Goal: Task Accomplishment & Management: Use online tool/utility

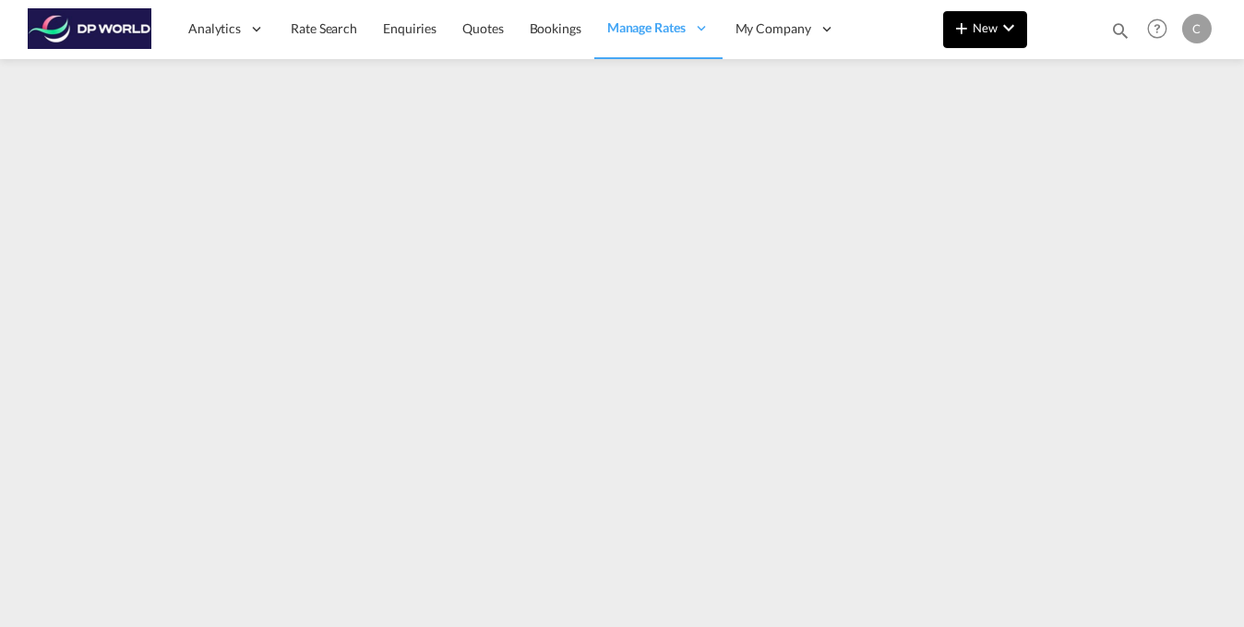
click at [999, 43] on button "New" at bounding box center [985, 29] width 84 height 37
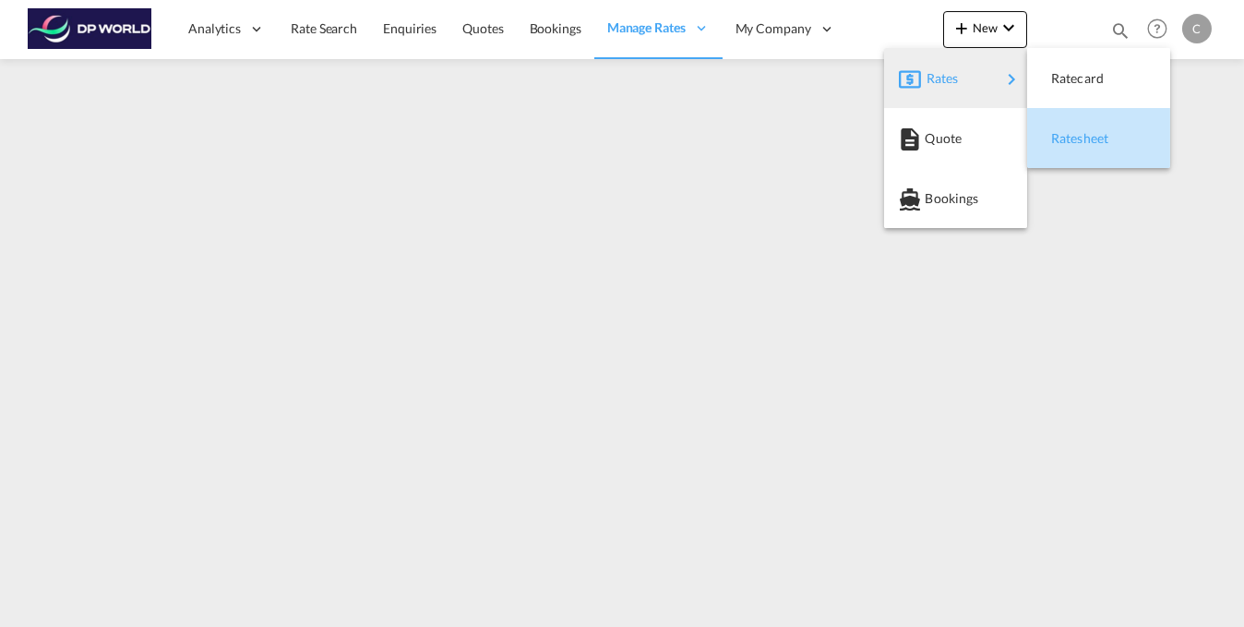
click at [1071, 136] on span "Ratesheet" at bounding box center [1061, 138] width 20 height 37
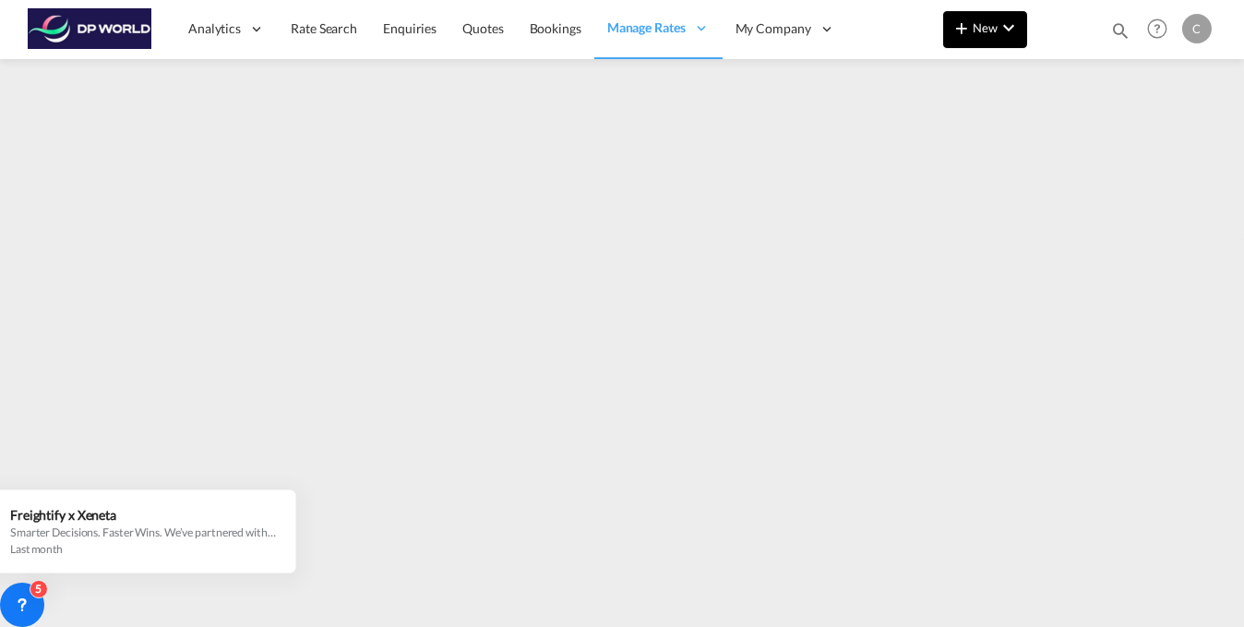
click at [1019, 31] on md-icon "icon-chevron-down" at bounding box center [1009, 28] width 22 height 22
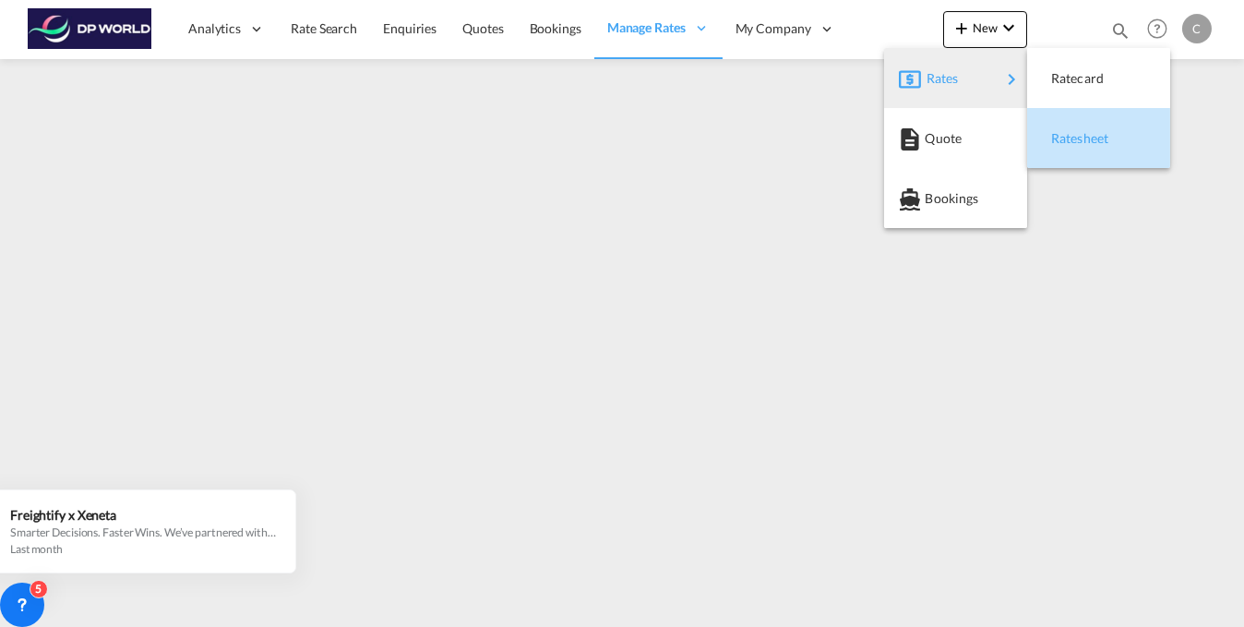
click at [1071, 135] on span "Ratesheet" at bounding box center [1061, 138] width 20 height 37
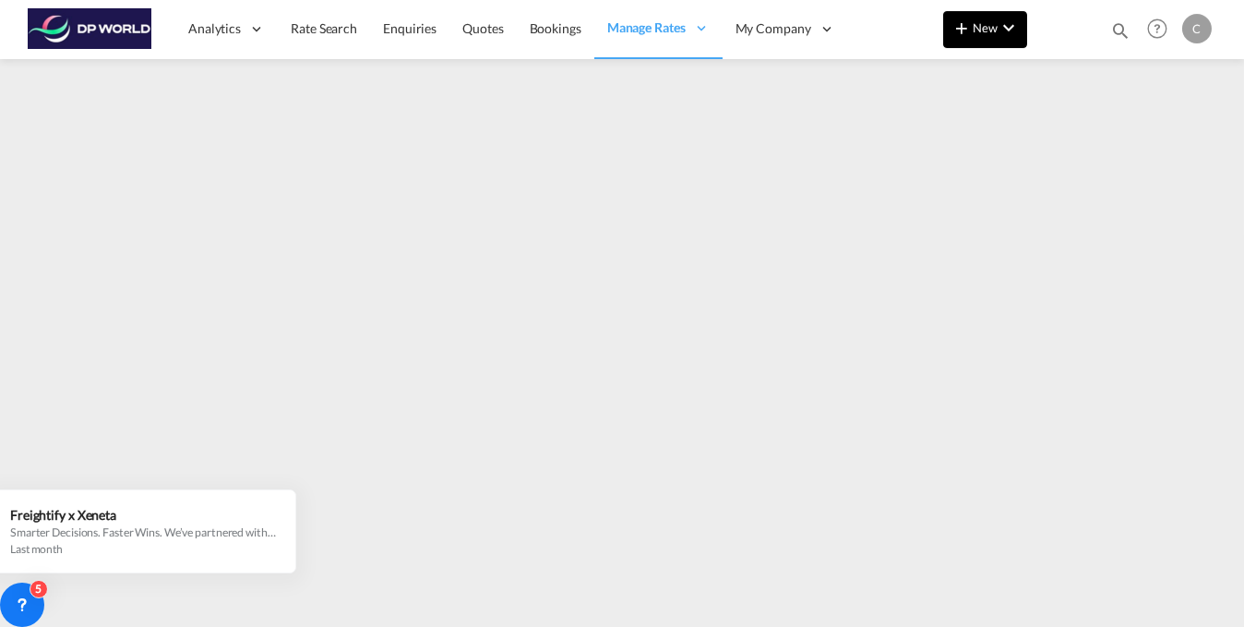
click at [1012, 31] on md-icon "icon-chevron-down" at bounding box center [1009, 28] width 22 height 22
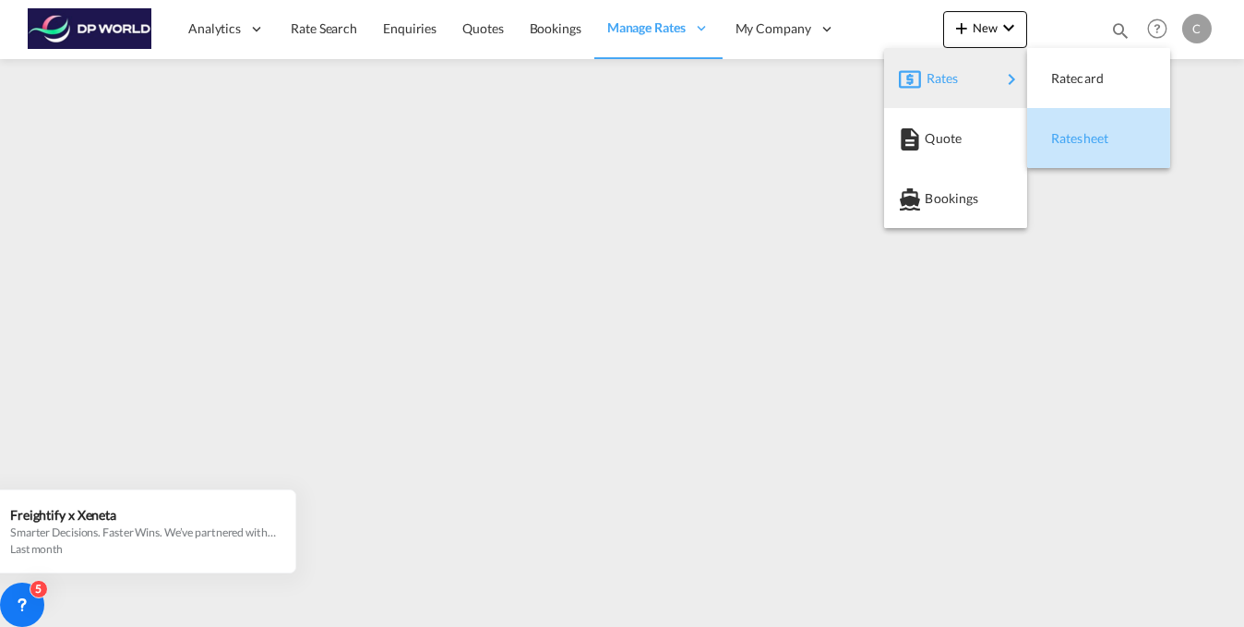
click at [1069, 134] on span "Ratesheet" at bounding box center [1061, 138] width 20 height 37
